Goal: Task Accomplishment & Management: Use online tool/utility

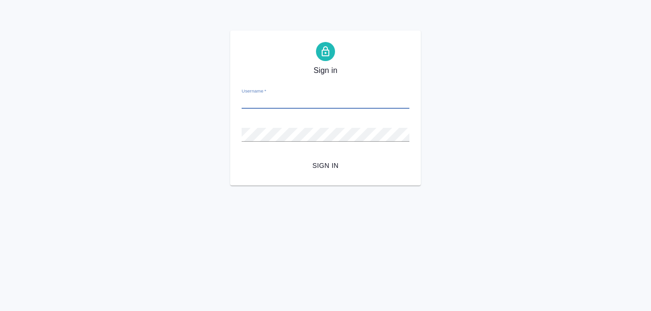
paste input "[PERSON_NAME][EMAIL_ADDRESS][DOMAIN_NAME]"
type input "a.polushina@awatera.com"
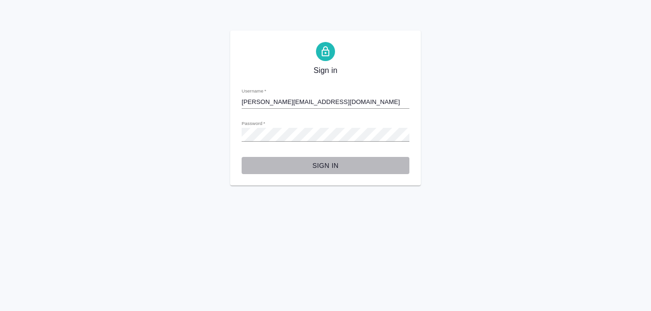
click at [323, 161] on span "Sign in" at bounding box center [325, 166] width 152 height 12
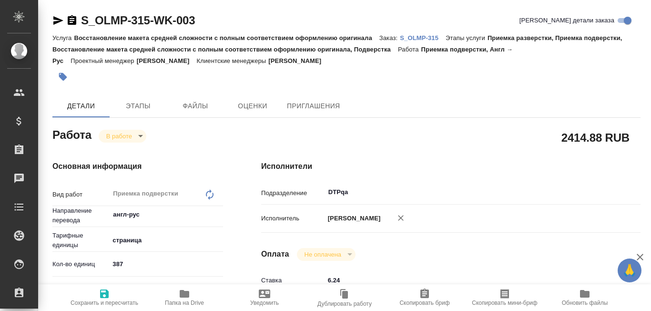
type textarea "x"
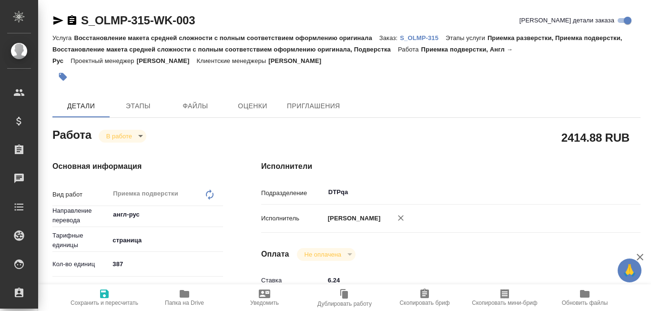
type textarea "x"
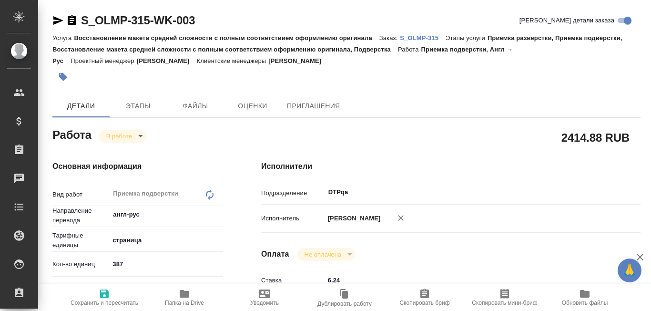
type textarea "x"
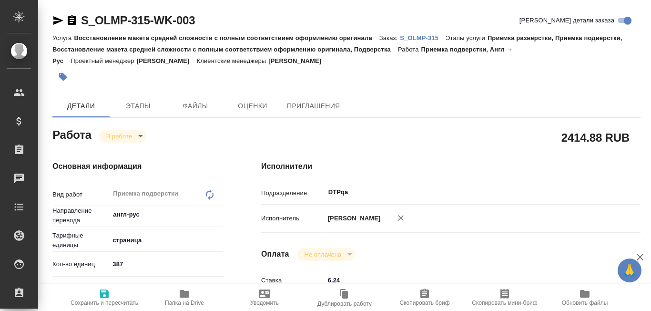
type textarea "x"
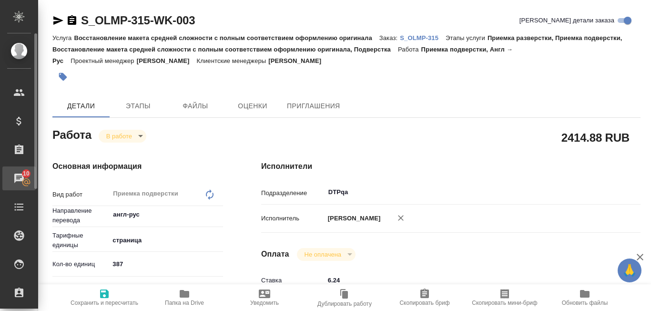
type textarea "x"
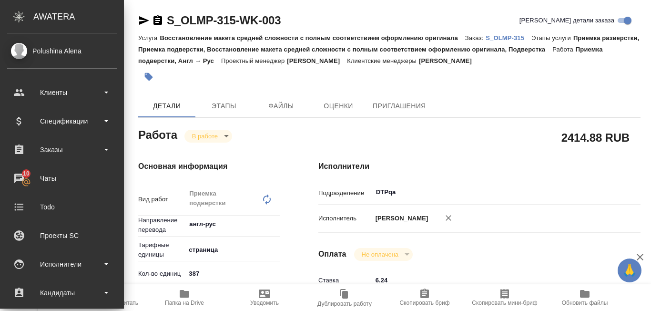
type textarea "x"
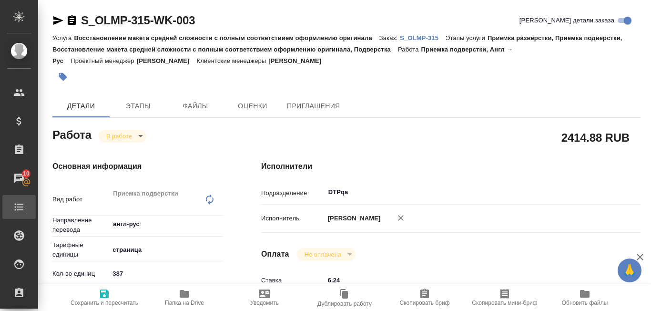
type textarea "x"
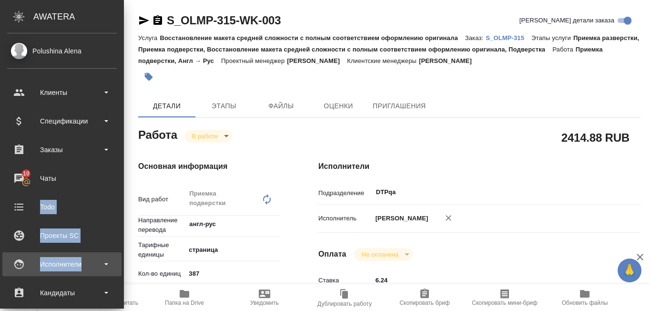
drag, startPoint x: 0, startPoint y: 200, endPoint x: 94, endPoint y: 271, distance: 117.7
click at [94, 271] on ul "Клиенты Спецификации Заказы 10 Чаты Todo Проекты SC Исполнители Кандидаты Работ…" at bounding box center [62, 290] width 124 height 429
type textarea "x"
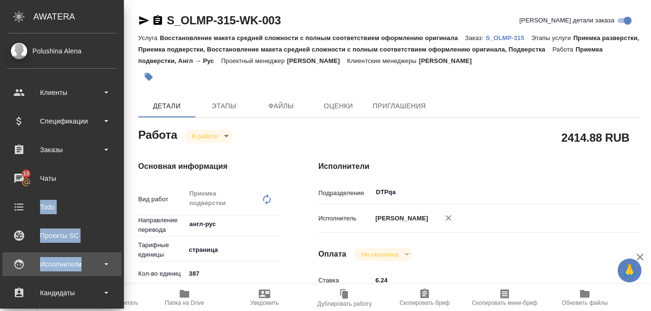
type textarea "x"
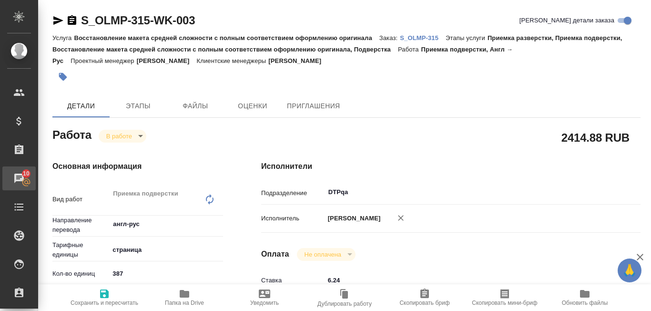
type textarea "x"
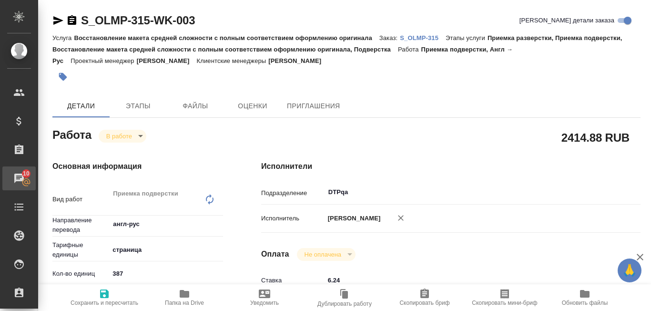
type textarea "x"
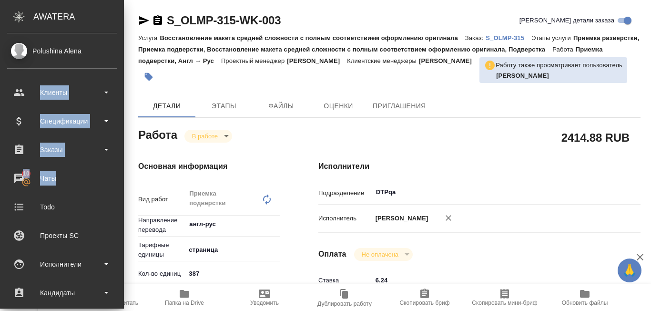
drag, startPoint x: 119, startPoint y: 54, endPoint x: 117, endPoint y: 164, distance: 110.1
click at [117, 164] on div "Polushina Alena Клиенты Спецификации Заказы 10 Чаты Todo Проекты SC Исполнители…" at bounding box center [62, 170] width 124 height 275
type textarea "x"
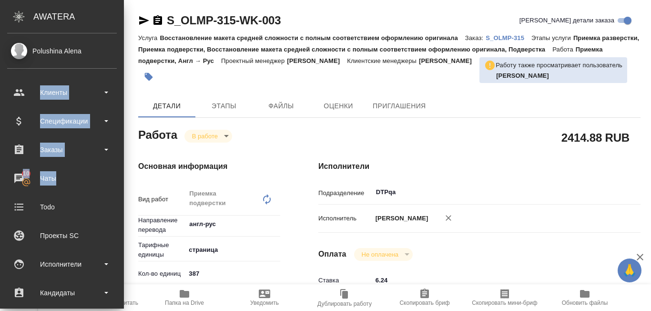
type textarea "x"
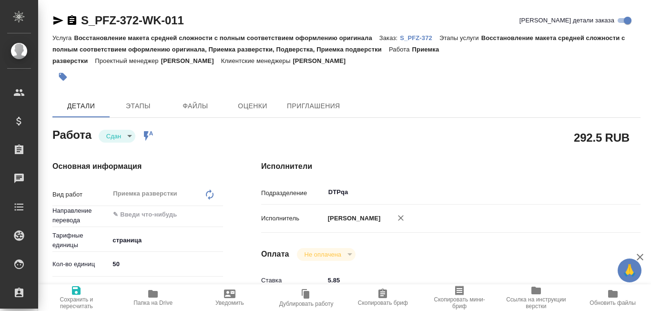
type textarea "x"
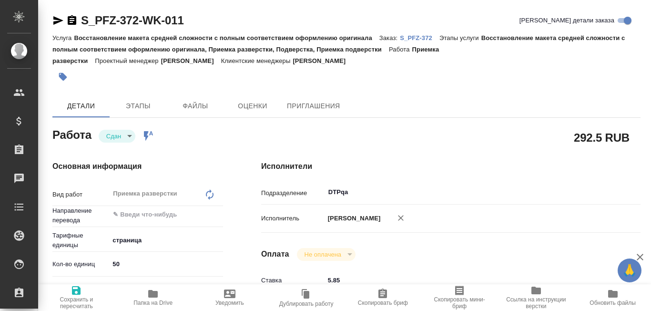
type textarea "x"
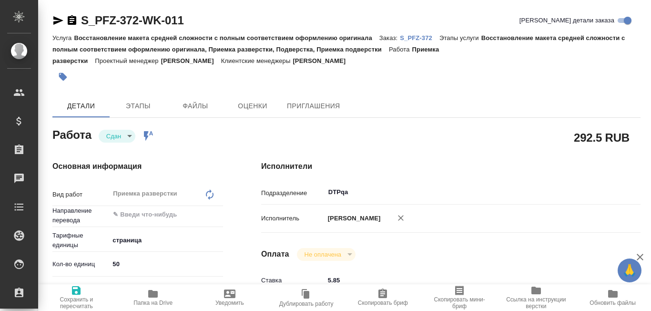
type textarea "x"
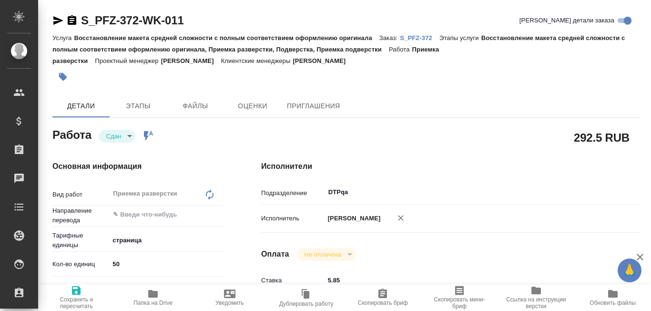
type textarea "x"
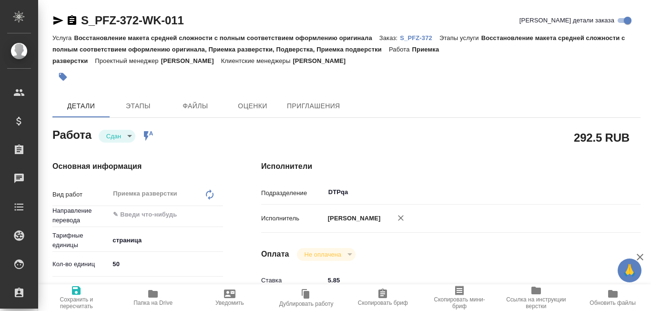
type textarea "x"
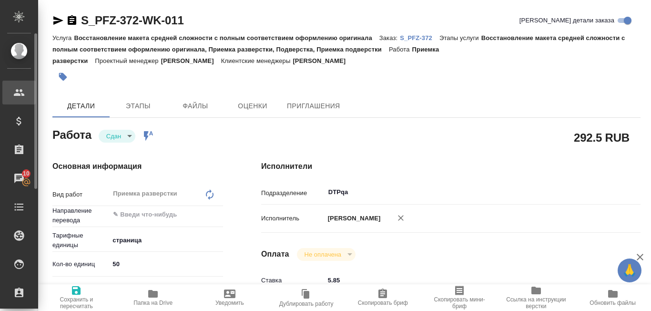
type textarea "x"
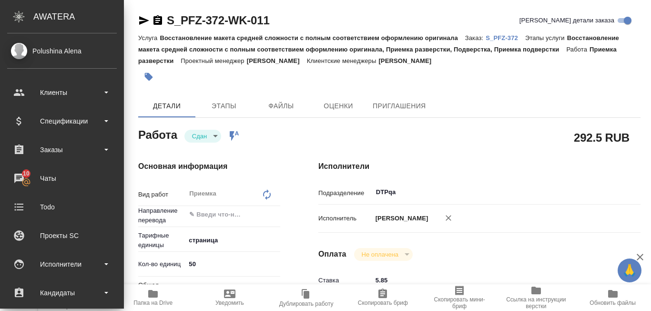
type textarea "x"
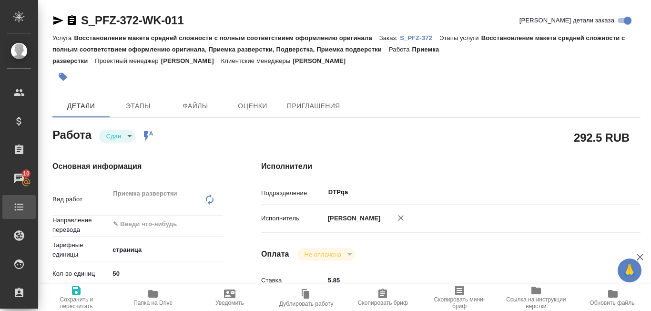
type textarea "x"
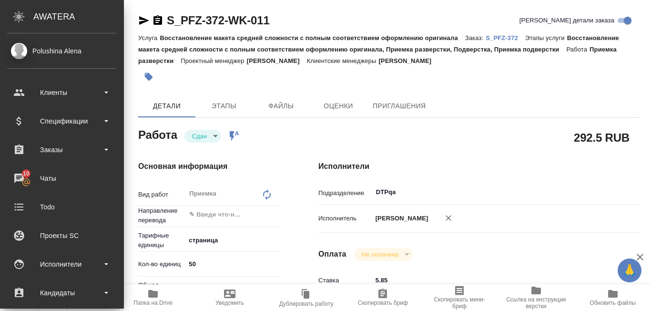
type textarea "x"
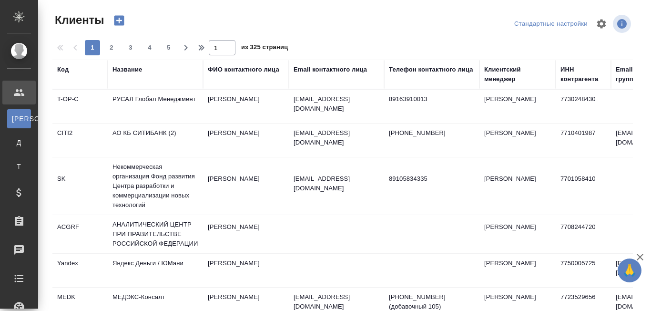
select select "RU"
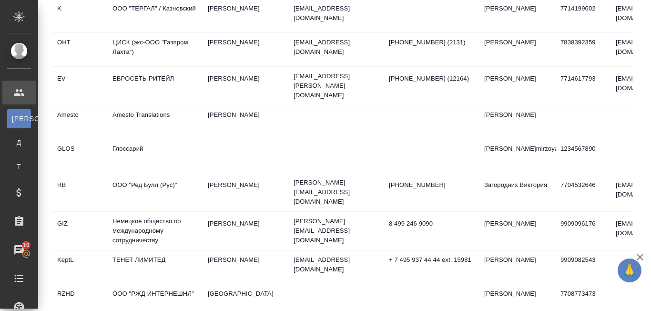
scroll to position [432, 0]
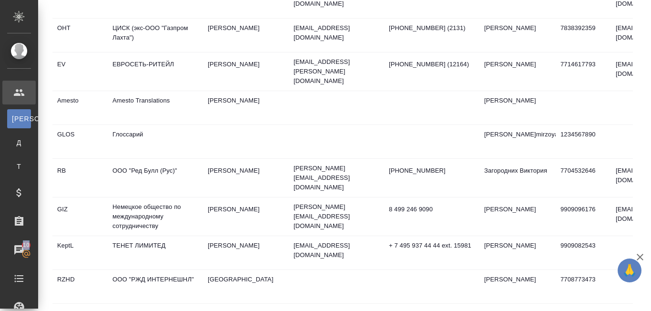
drag, startPoint x: 122, startPoint y: 213, endPoint x: 124, endPoint y: 235, distance: 22.0
click at [124, 235] on div ".cls-1 fill:#fff; AWATERA [PERSON_NAME] К Клиенты Д Договоры Т Тендеры Специфик…" at bounding box center [325, 155] width 651 height 311
click at [121, 295] on div ".cls-1 fill:#fff; AWATERA [PERSON_NAME] К Клиенты Д Договоры Т Тендеры Специфик…" at bounding box center [325, 155] width 651 height 311
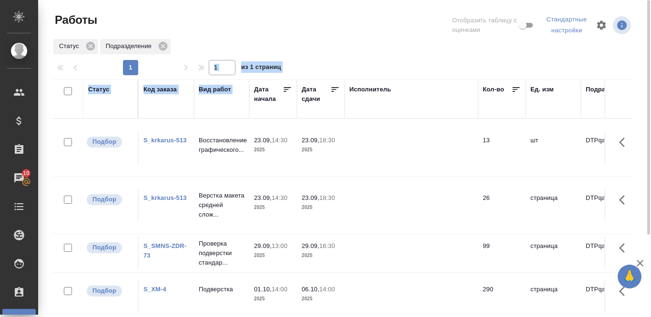
drag, startPoint x: 297, startPoint y: 43, endPoint x: 252, endPoint y: 85, distance: 61.0
click at [252, 85] on div "Работы Отобразить таблицу с оценками Стандартные настройки Статус Подразделение…" at bounding box center [346, 214] width 598 height 428
click at [286, 53] on div "Статус Подразделение" at bounding box center [342, 46] width 580 height 17
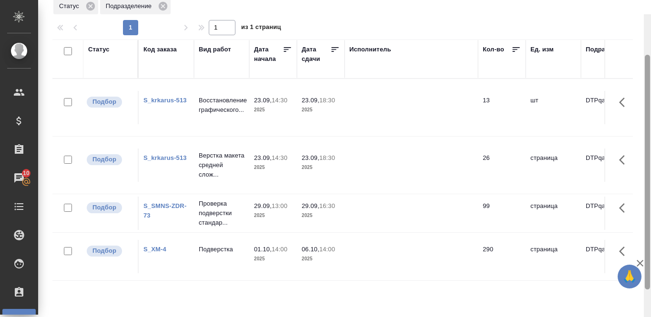
scroll to position [54, 0]
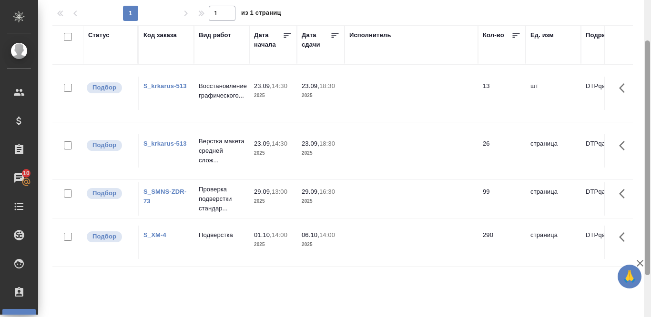
drag, startPoint x: 646, startPoint y: 82, endPoint x: 640, endPoint y: 123, distance: 41.0
click at [640, 123] on div "Работы Отобразить таблицу с оценками Стандартные настройки Статус Подразделение…" at bounding box center [344, 158] width 613 height 317
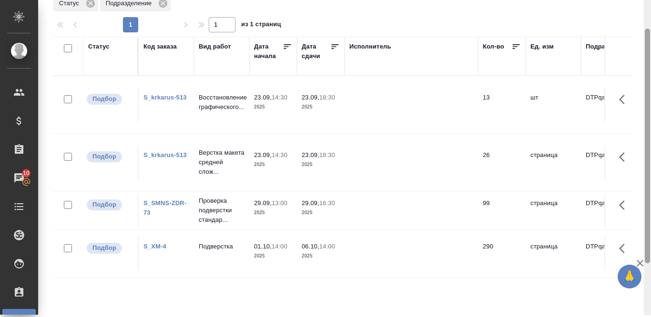
scroll to position [41, 0]
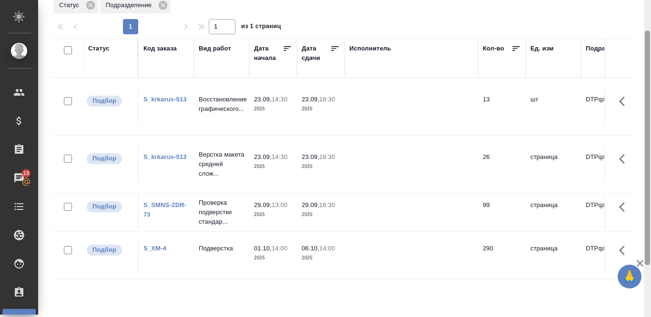
drag, startPoint x: 648, startPoint y: 89, endPoint x: 645, endPoint y: 120, distance: 30.6
click at [645, 120] on div at bounding box center [647, 147] width 5 height 235
